Goal: Find specific page/section: Find specific page/section

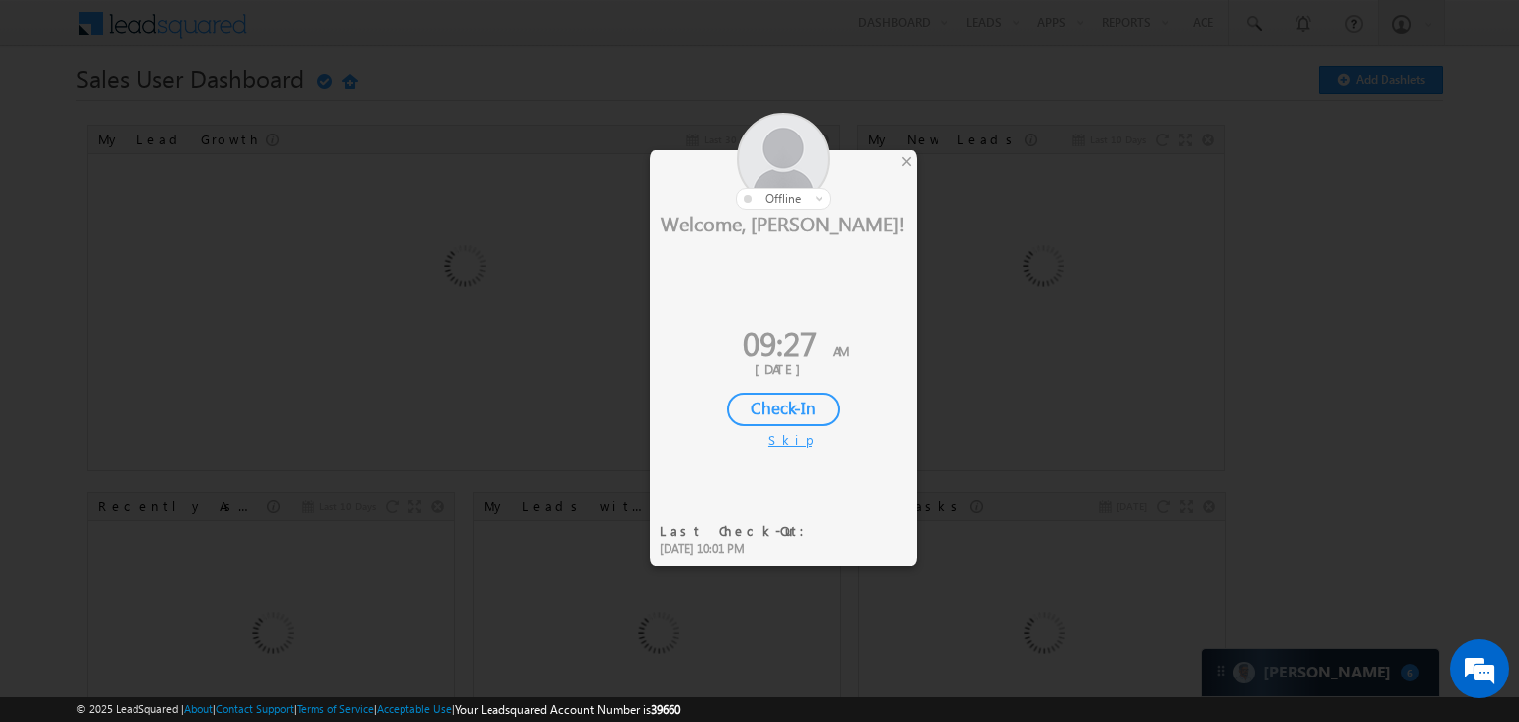
click at [803, 409] on div "Check-In" at bounding box center [783, 410] width 113 height 34
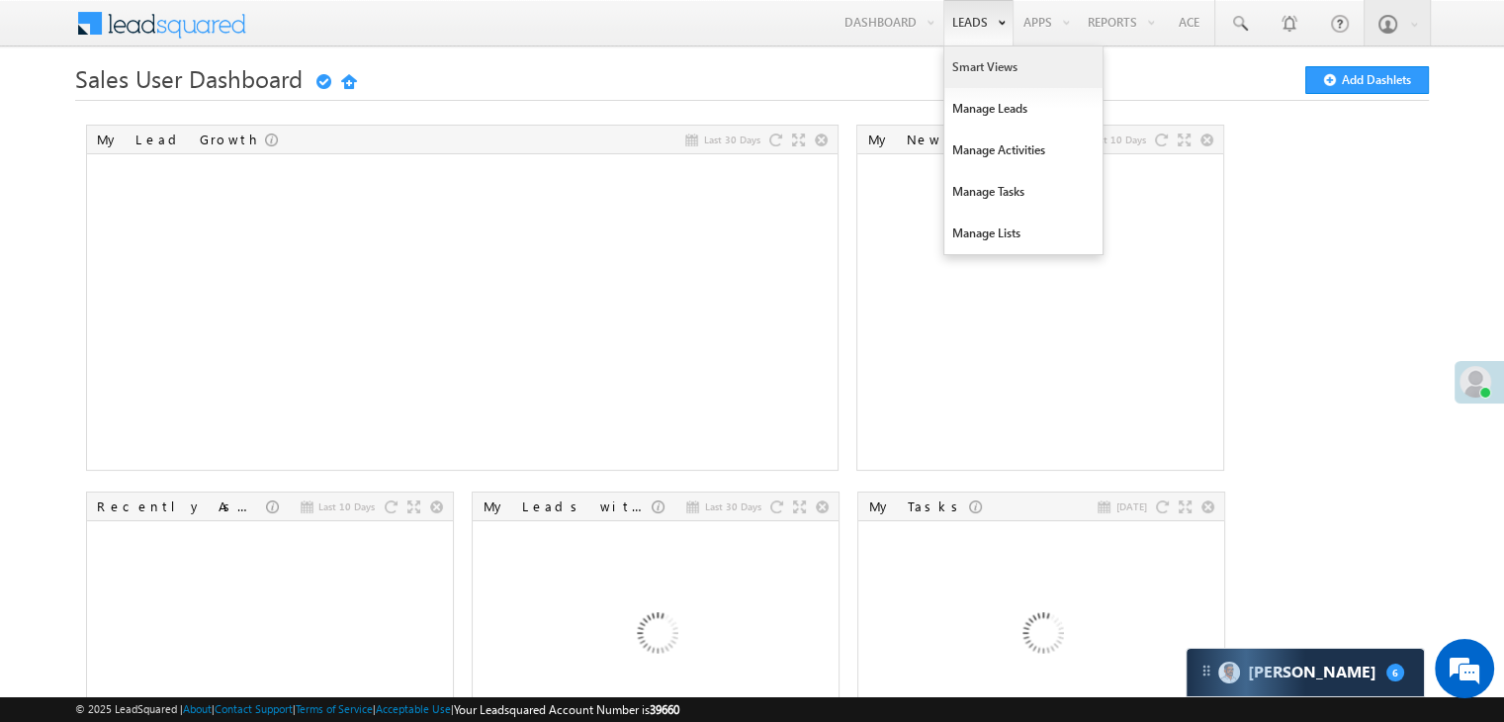
click at [958, 55] on link "Smart Views" at bounding box center [1023, 67] width 158 height 42
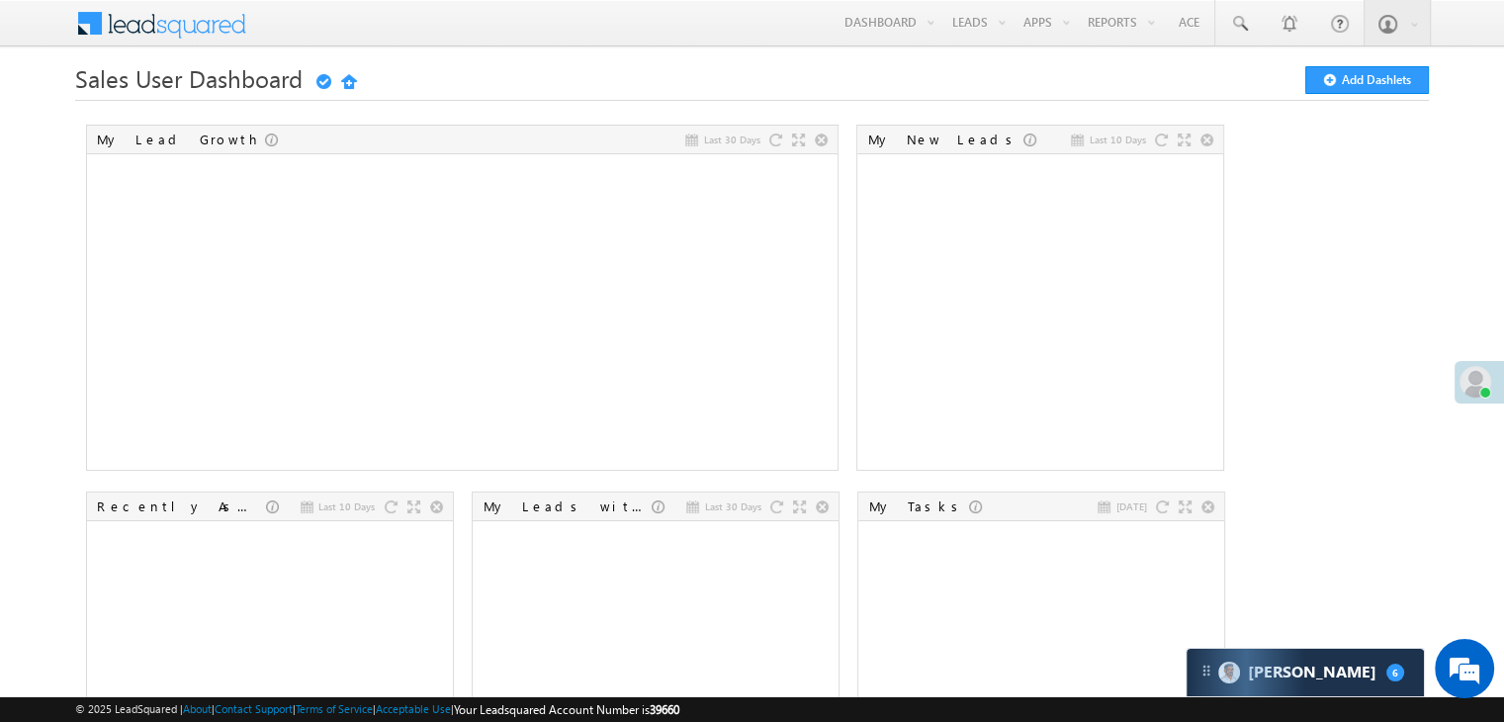
click at [1459, 384] on span at bounding box center [1475, 382] width 32 height 32
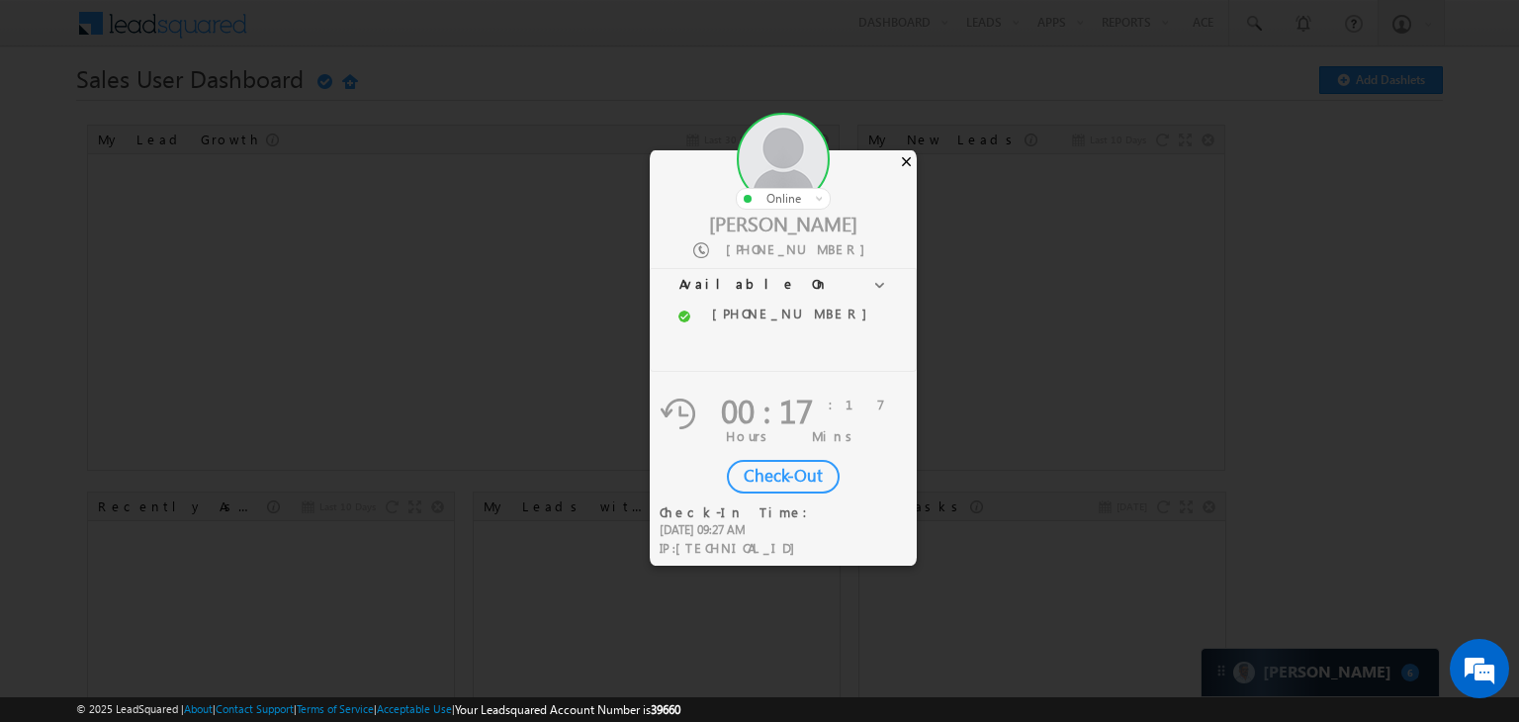
click at [905, 163] on div "×" at bounding box center [906, 161] width 21 height 22
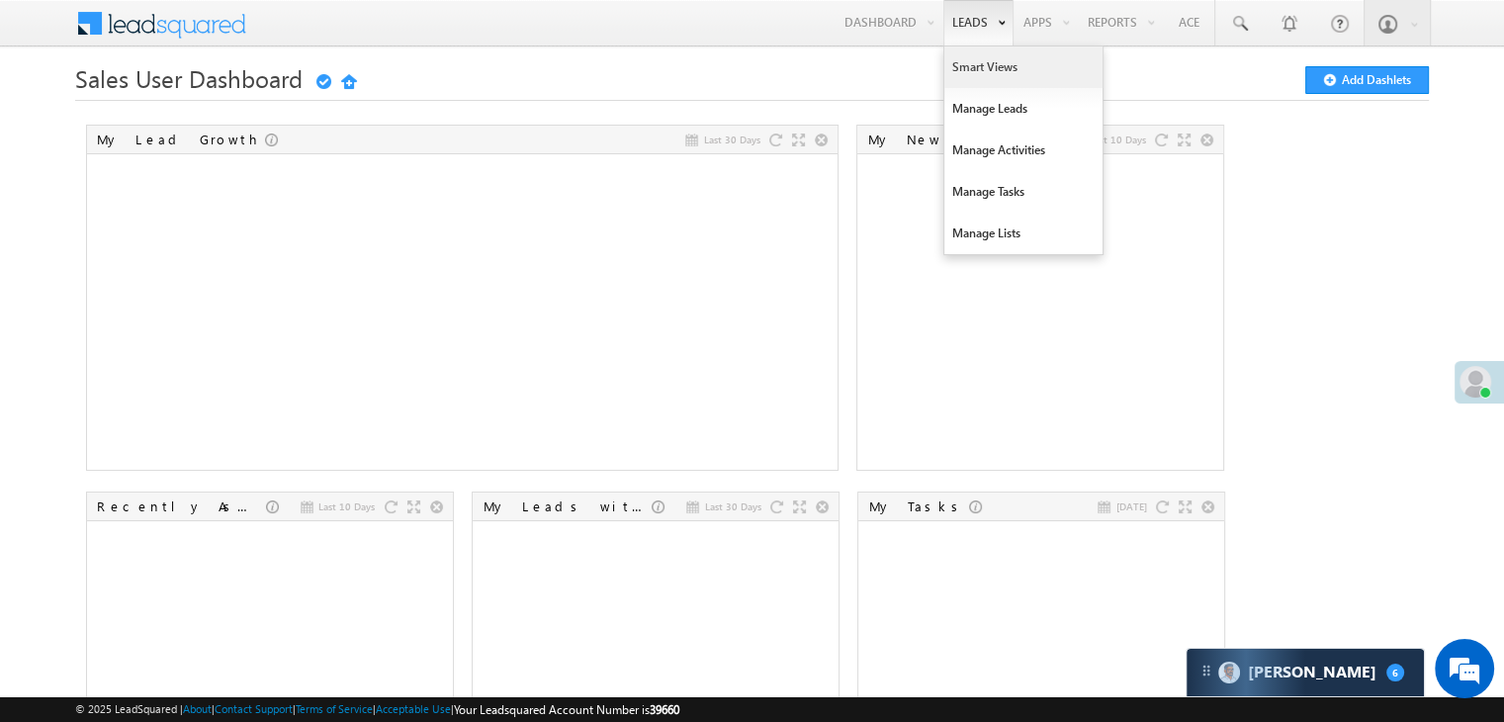
click at [969, 62] on link "Smart Views" at bounding box center [1023, 67] width 158 height 42
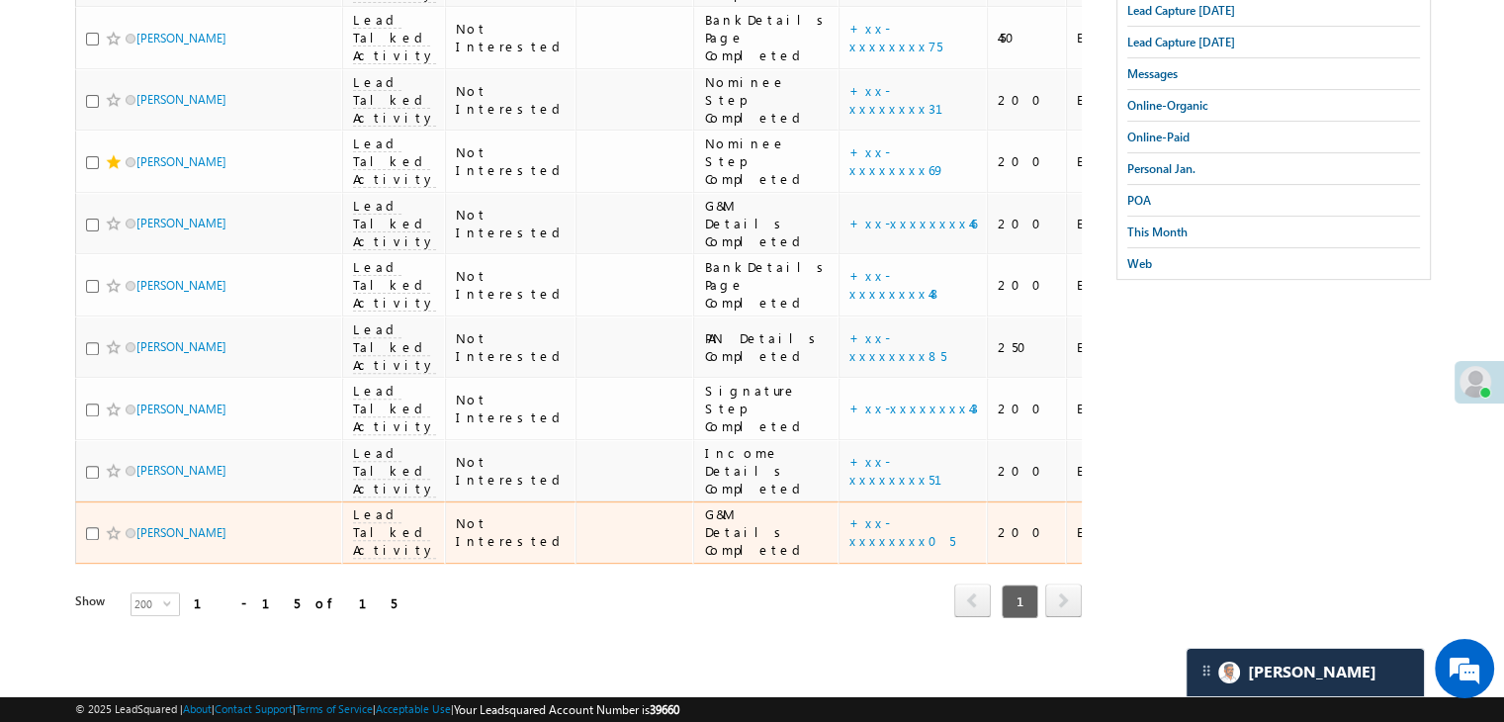
scroll to position [1412, 0]
